Goal: Find specific page/section: Find specific page/section

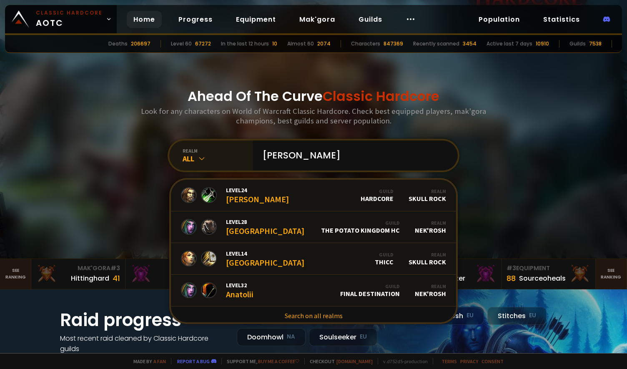
click at [198, 157] on icon at bounding box center [202, 158] width 8 height 8
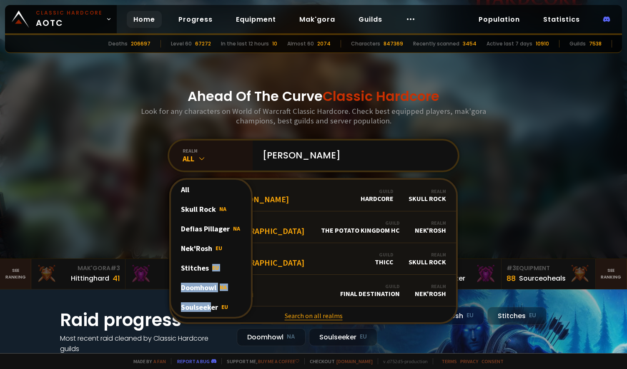
drag, startPoint x: 208, startPoint y: 268, endPoint x: 207, endPoint y: 310, distance: 42.1
click at [207, 310] on div "All Skull Rock NA Defias Pillager NA Nek'Rosh EU Stitches EU Doomhowl NA Soulse…" at bounding box center [210, 248] width 83 height 140
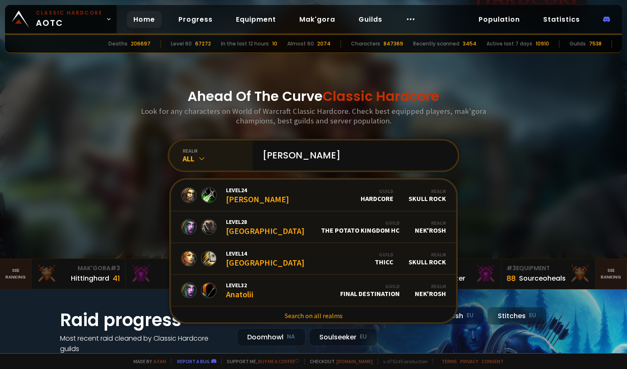
click at [202, 160] on icon at bounding box center [202, 158] width 8 height 8
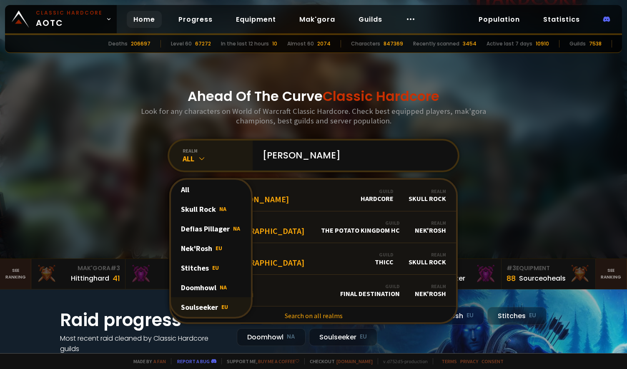
click at [202, 305] on div "Soulseeker EU" at bounding box center [211, 307] width 80 height 20
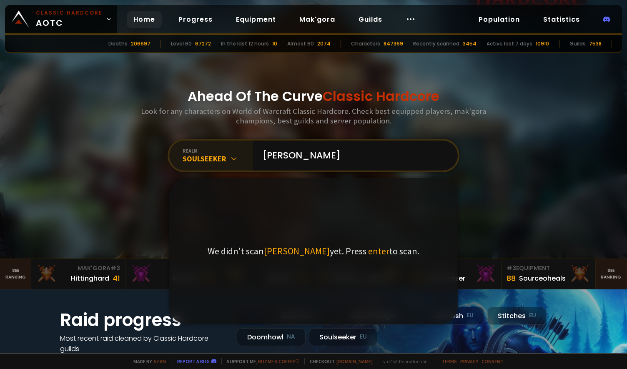
click at [356, 183] on div "We didn't scan [PERSON_NAME] yet. Press enter to scan." at bounding box center [313, 251] width 288 height 146
click at [303, 162] on input "[PERSON_NAME]" at bounding box center [353, 155] width 190 height 30
click at [307, 156] on input "anatol" at bounding box center [353, 155] width 190 height 30
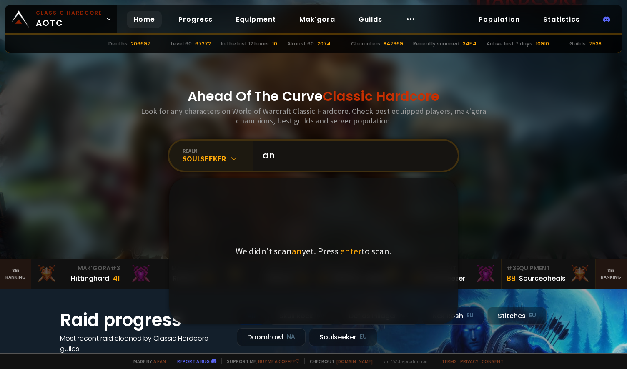
type input "a"
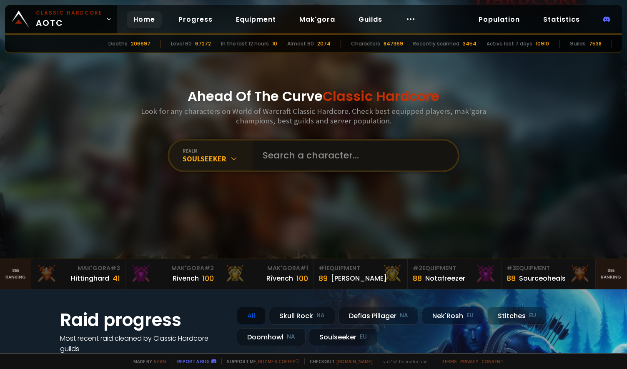
type input "l"
type input "*leonol*"
